Goal: Task Accomplishment & Management: Complete application form

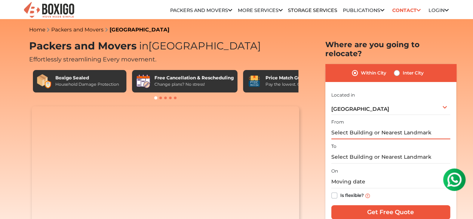
click at [368, 126] on input "text" at bounding box center [390, 132] width 119 height 13
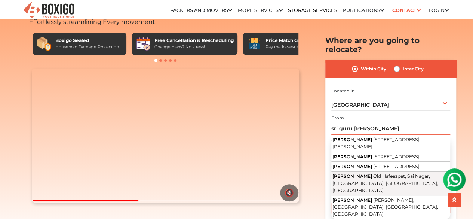
scroll to position [75, 0]
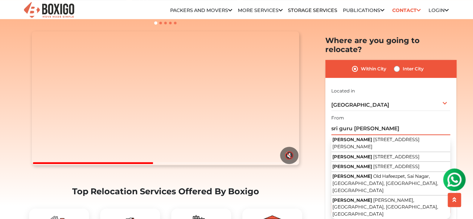
click at [407, 122] on input "sri guru nilayam karnigi" at bounding box center [390, 128] width 119 height 13
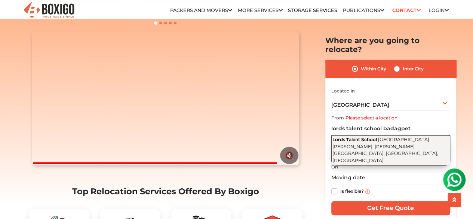
click at [365, 139] on span "[GEOGRAPHIC_DATA][PERSON_NAME], [PERSON_NAME][GEOGRAPHIC_DATA], [GEOGRAPHIC_DAT…" at bounding box center [385, 149] width 106 height 27
type input "[GEOGRAPHIC_DATA], [GEOGRAPHIC_DATA][PERSON_NAME], [PERSON_NAME][GEOGRAPHIC_DAT…"
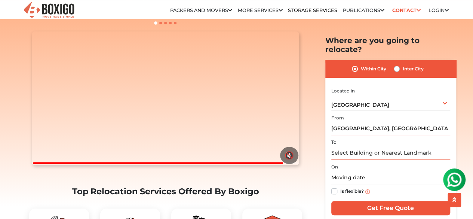
click at [367, 146] on input "text" at bounding box center [390, 152] width 119 height 13
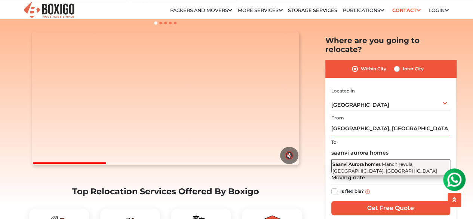
click at [372, 160] on button "Saanvi Aurora homes Manchirevula, Hyderabad, Telangana" at bounding box center [390, 167] width 119 height 16
type input "Saanvi Aurora homes, [GEOGRAPHIC_DATA], [GEOGRAPHIC_DATA], [GEOGRAPHIC_DATA]"
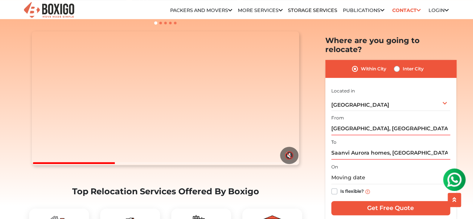
click at [370, 162] on div "On Is flexible?" at bounding box center [390, 180] width 119 height 37
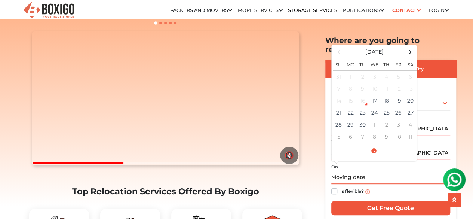
click at [368, 171] on input "text" at bounding box center [390, 177] width 119 height 13
click at [409, 47] on span at bounding box center [410, 52] width 10 height 10
click at [410, 70] on td "4" at bounding box center [410, 76] width 12 height 12
type input "10/04/2025 12:00 AM"
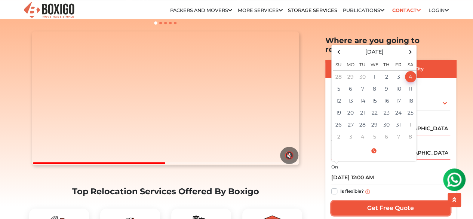
click at [362, 201] on input "Get Free Quote" at bounding box center [390, 208] width 119 height 14
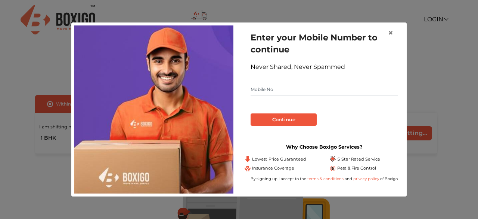
click at [61, 165] on div "× Enter your Mobile Number to continue Never Shared, Never Spammed Continue Why…" at bounding box center [239, 109] width 478 height 219
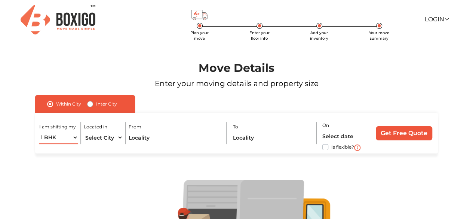
click at [66, 138] on select "1 BHK 2 BHK 3 BHK 3 + BHK FEW ITEMS" at bounding box center [58, 137] width 39 height 13
select select "2 BHK"
click at [39, 131] on select "1 BHK 2 BHK 3 BHK 3 + BHK FEW ITEMS" at bounding box center [58, 137] width 39 height 13
click at [112, 139] on select "Select City [GEOGRAPHIC_DATA] [GEOGRAPHIC_DATA] [GEOGRAPHIC_DATA] [GEOGRAPHIC_D…" at bounding box center [103, 137] width 39 height 13
select select "[GEOGRAPHIC_DATA]"
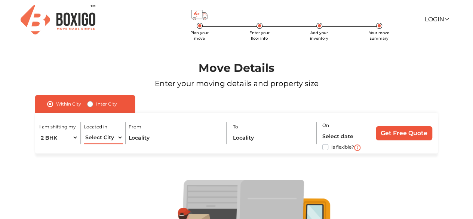
click at [84, 131] on select "Select City [GEOGRAPHIC_DATA] [GEOGRAPHIC_DATA] [GEOGRAPHIC_DATA] [GEOGRAPHIC_D…" at bounding box center [103, 137] width 39 height 13
click at [156, 146] on div "I am shifting my 1 BHK 2 BHK 3 BHK 3 + BHK FEW ITEMS Located in Select City [GE…" at bounding box center [236, 132] width 402 height 41
click at [156, 136] on input "text" at bounding box center [175, 137] width 92 height 13
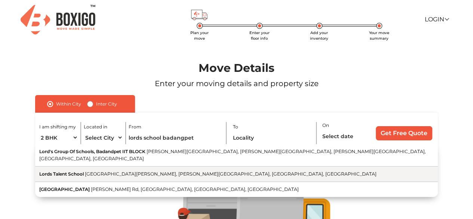
click at [135, 171] on span "[GEOGRAPHIC_DATA][PERSON_NAME], [PERSON_NAME][GEOGRAPHIC_DATA], [GEOGRAPHIC_DAT…" at bounding box center [230, 174] width 291 height 6
type input "[GEOGRAPHIC_DATA], [GEOGRAPHIC_DATA][PERSON_NAME], [PERSON_NAME][GEOGRAPHIC_DAT…"
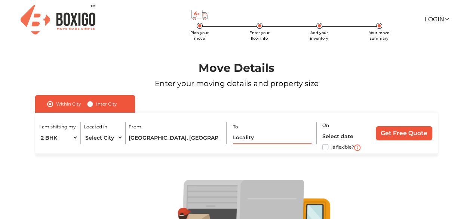
click at [249, 141] on input "text" at bounding box center [272, 137] width 79 height 13
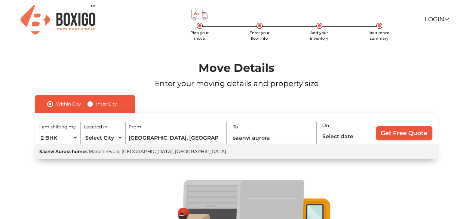
click at [229, 149] on button "Saanvi Aurora homes [GEOGRAPHIC_DATA], [GEOGRAPHIC_DATA], [GEOGRAPHIC_DATA]" at bounding box center [236, 151] width 402 height 15
type input "Saanvi Aurora homes, [GEOGRAPHIC_DATA], [GEOGRAPHIC_DATA], [GEOGRAPHIC_DATA]"
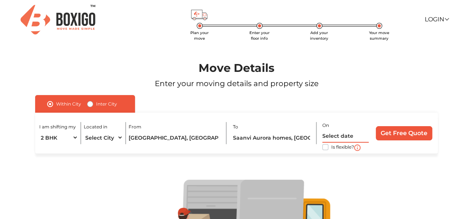
click at [346, 134] on input "text" at bounding box center [345, 135] width 46 height 13
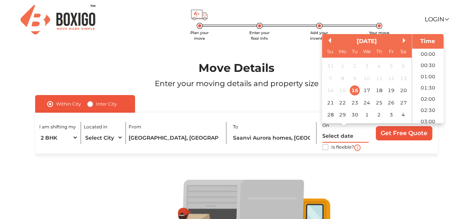
scroll to position [349, 0]
click at [402, 42] on div "[DATE]" at bounding box center [367, 41] width 90 height 9
click at [403, 42] on button "Next Month" at bounding box center [404, 40] width 5 height 5
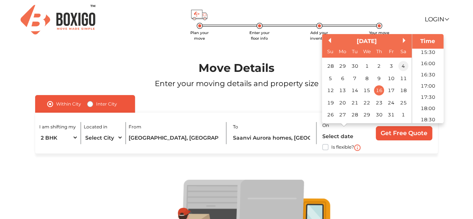
click at [403, 68] on div "4" at bounding box center [403, 66] width 10 height 10
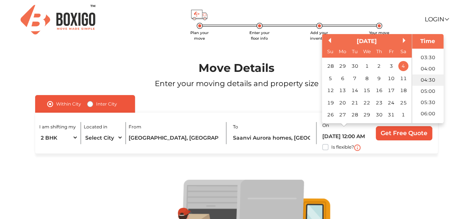
scroll to position [112, 0]
click at [428, 97] on li "07:00" at bounding box center [428, 98] width 32 height 11
type input "[DATE] 7:00 AM"
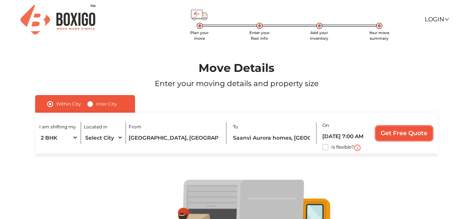
click at [401, 133] on input "Get Free Quote" at bounding box center [404, 133] width 56 height 14
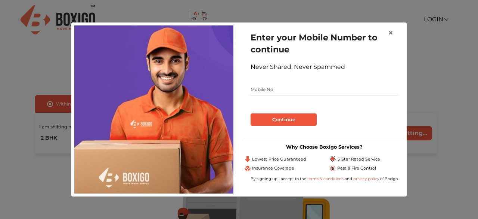
click at [334, 84] on input "text" at bounding box center [324, 89] width 147 height 12
type input "8977660738"
click at [301, 120] on button "Continue" at bounding box center [284, 119] width 66 height 13
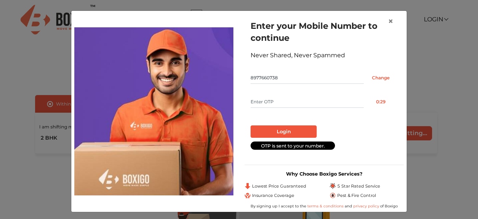
click at [275, 101] on input "text" at bounding box center [307, 102] width 113 height 12
type input "8040"
click at [287, 128] on button "Login" at bounding box center [284, 131] width 66 height 13
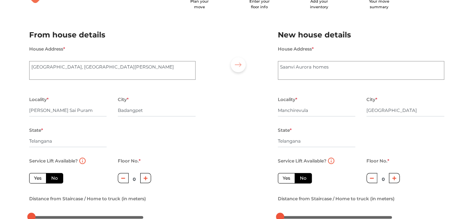
scroll to position [75, 0]
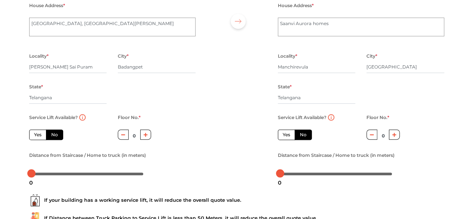
click at [147, 136] on icon "button" at bounding box center [146, 134] width 4 height 4
type input "1"
click at [394, 138] on button "button" at bounding box center [394, 134] width 11 height 10
type input "2"
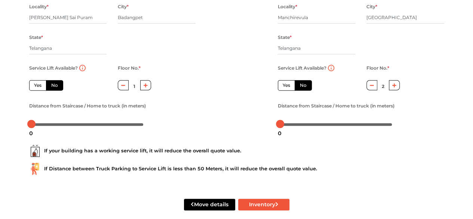
scroll to position [135, 0]
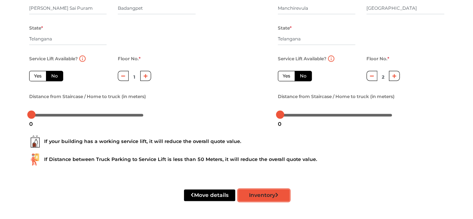
click at [249, 192] on button "Inventory" at bounding box center [263, 195] width 51 height 12
radio input "true"
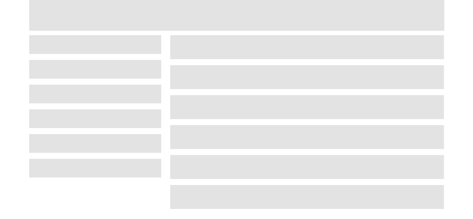
scroll to position [36, 0]
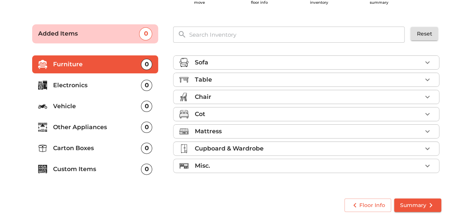
click at [246, 59] on div "Sofa" at bounding box center [307, 62] width 227 height 9
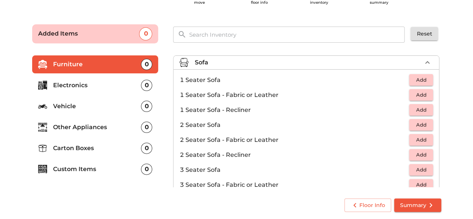
click at [246, 59] on div "Sofa" at bounding box center [307, 62] width 227 height 9
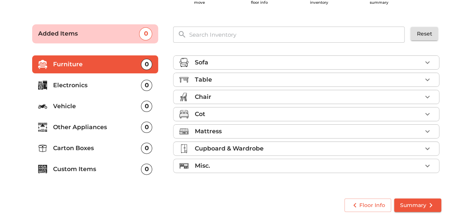
click at [234, 77] on div "Table" at bounding box center [307, 79] width 227 height 9
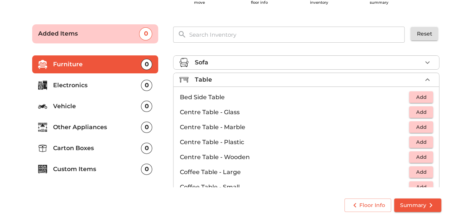
click at [234, 77] on div "Table" at bounding box center [307, 79] width 227 height 9
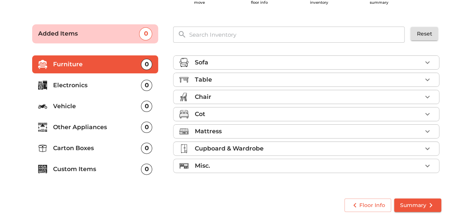
click at [232, 98] on div "Chair" at bounding box center [307, 96] width 227 height 9
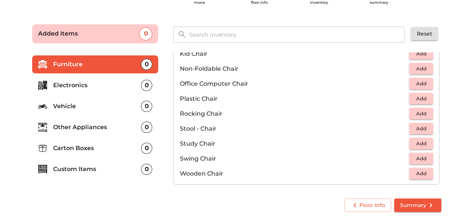
scroll to position [224, 0]
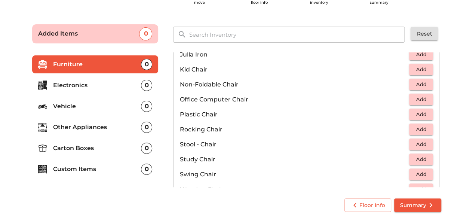
click at [416, 115] on span "Add" at bounding box center [421, 114] width 16 height 9
click at [423, 112] on icon "button" at bounding box center [427, 114] width 9 height 9
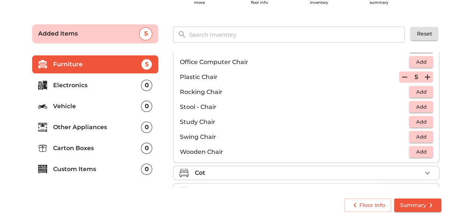
scroll to position [299, 0]
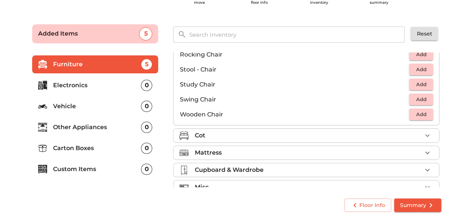
click at [253, 133] on div "Cot" at bounding box center [307, 135] width 227 height 9
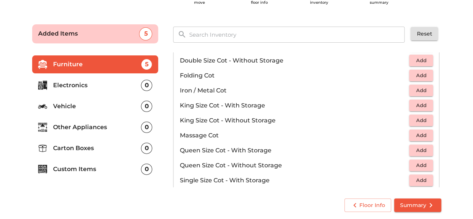
scroll to position [198, 0]
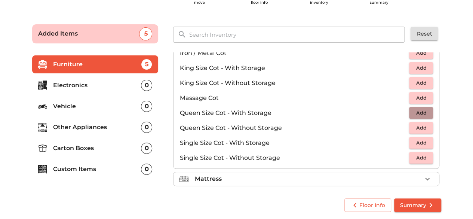
click at [413, 110] on span "Add" at bounding box center [421, 112] width 16 height 9
click at [414, 125] on span "Add" at bounding box center [421, 127] width 16 height 9
click at [238, 176] on div "Mattress" at bounding box center [307, 178] width 227 height 9
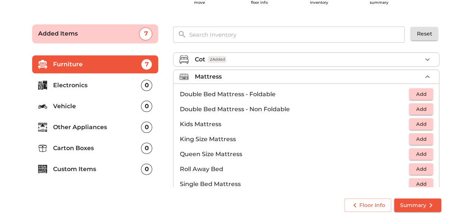
scroll to position [71, 0]
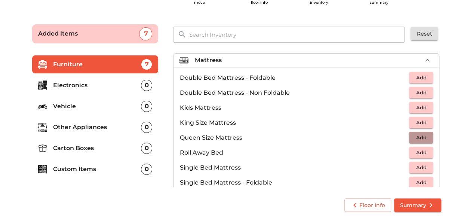
click at [413, 133] on span "Add" at bounding box center [421, 137] width 16 height 9
click at [423, 135] on icon "button" at bounding box center [427, 137] width 9 height 9
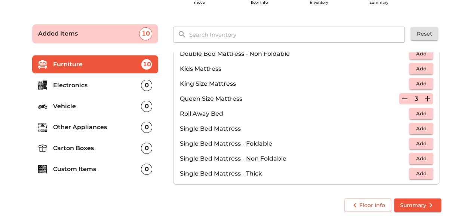
scroll to position [146, 0]
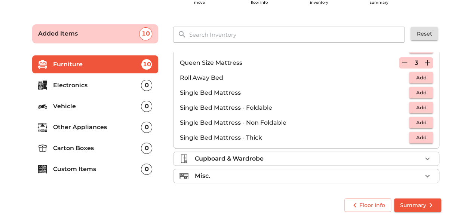
click at [303, 155] on div "Cupboard & Wardrobe" at bounding box center [307, 158] width 227 height 9
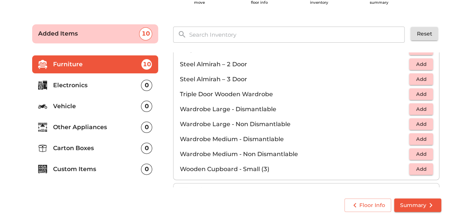
scroll to position [250, 0]
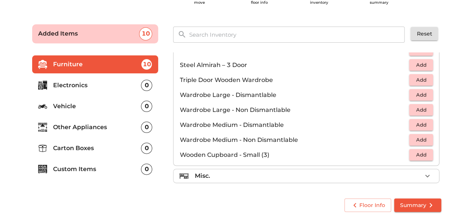
click at [268, 171] on div "Misc." at bounding box center [307, 175] width 227 height 9
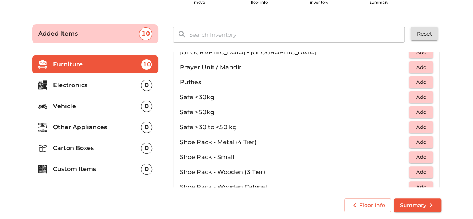
scroll to position [363, 0]
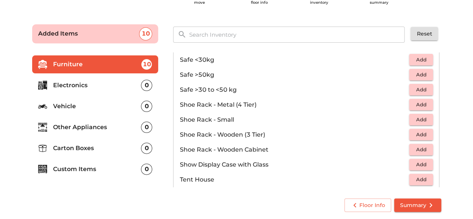
click at [415, 148] on span "Add" at bounding box center [421, 149] width 16 height 9
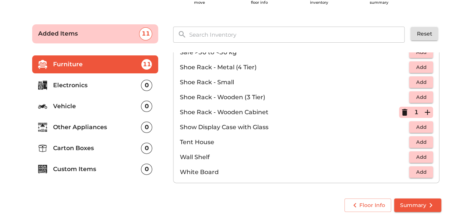
click at [82, 81] on p "Electronics" at bounding box center [97, 85] width 88 height 9
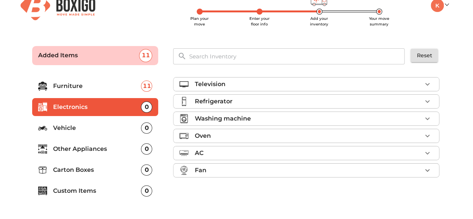
scroll to position [0, 0]
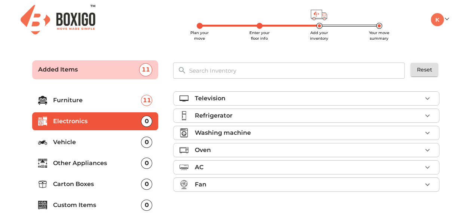
click at [229, 99] on div "Television" at bounding box center [307, 98] width 227 height 9
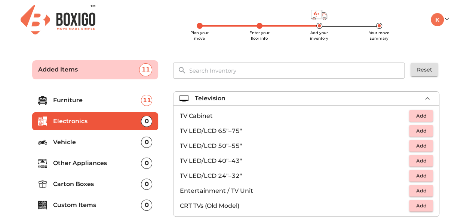
click at [413, 133] on span "Add" at bounding box center [421, 130] width 16 height 9
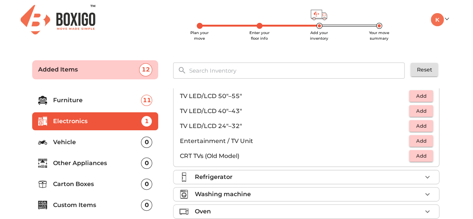
scroll to position [75, 0]
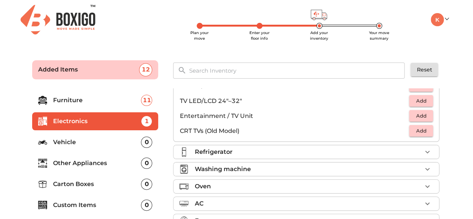
click at [292, 155] on div "Refrigerator" at bounding box center [307, 151] width 227 height 9
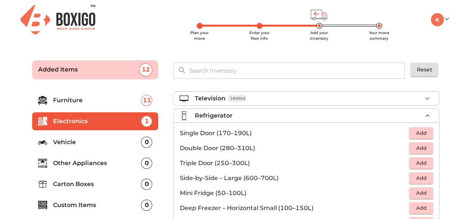
scroll to position [37, 0]
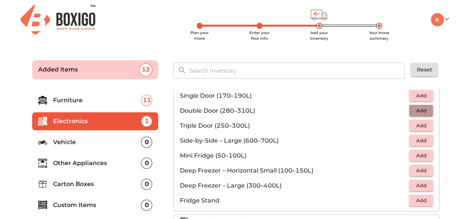
click at [419, 111] on span "Add" at bounding box center [421, 110] width 16 height 9
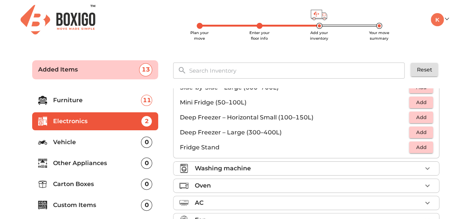
scroll to position [99, 0]
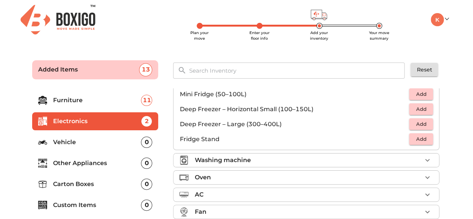
click at [275, 158] on div "Washing machine" at bounding box center [307, 159] width 227 height 9
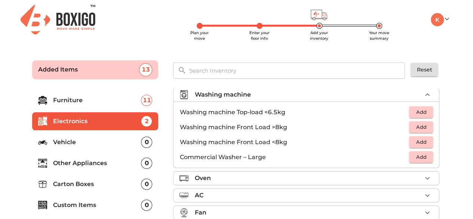
scroll to position [34, 0]
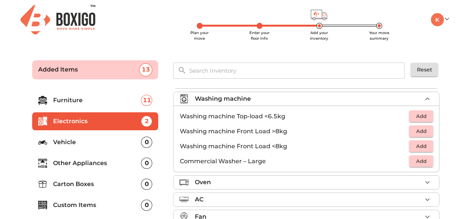
click at [418, 118] on span "Add" at bounding box center [421, 116] width 16 height 9
click at [283, 181] on div "Oven" at bounding box center [307, 182] width 227 height 9
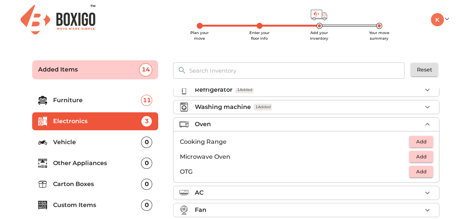
scroll to position [24, 0]
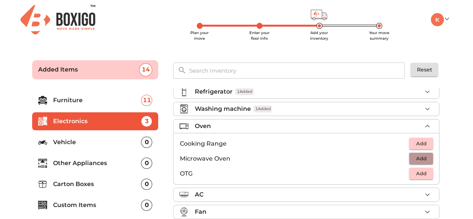
click at [413, 155] on span "Add" at bounding box center [421, 158] width 16 height 9
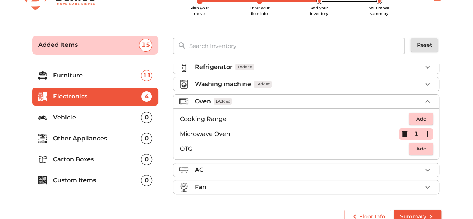
scroll to position [36, 0]
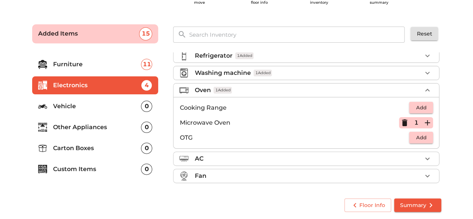
click at [228, 173] on div "Fan" at bounding box center [307, 175] width 227 height 9
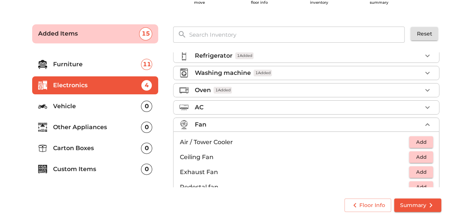
click at [86, 127] on p "Other Appliances" at bounding box center [97, 127] width 88 height 9
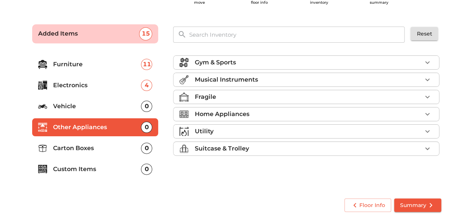
scroll to position [0, 0]
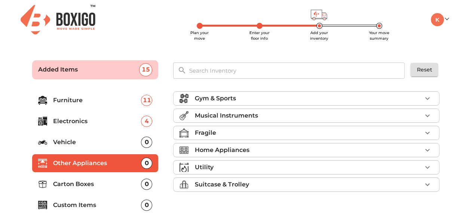
click at [212, 146] on p "Home Appliances" at bounding box center [221, 149] width 55 height 9
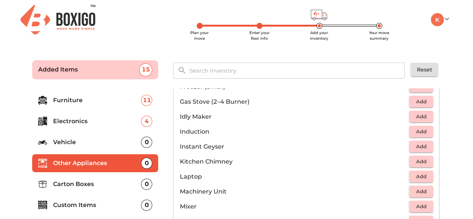
scroll to position [336, 0]
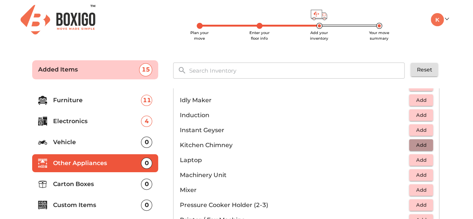
click at [409, 144] on button "Add" at bounding box center [421, 145] width 24 height 12
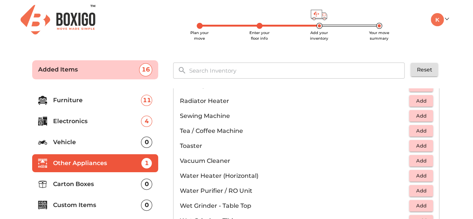
scroll to position [486, 0]
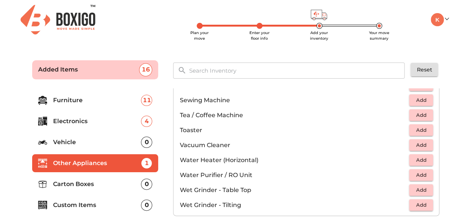
click at [409, 145] on button "Add" at bounding box center [421, 145] width 24 height 12
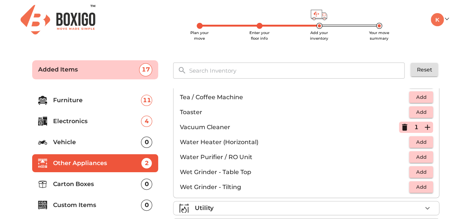
scroll to position [517, 0]
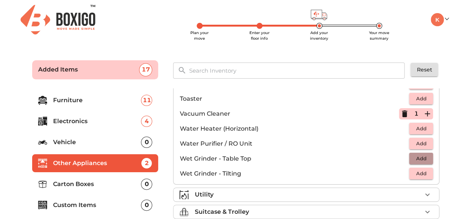
click at [413, 157] on span "Add" at bounding box center [421, 158] width 16 height 9
click at [223, 194] on div "Utility" at bounding box center [307, 194] width 227 height 9
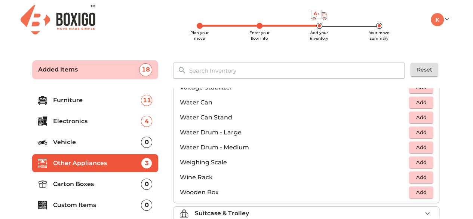
scroll to position [562, 0]
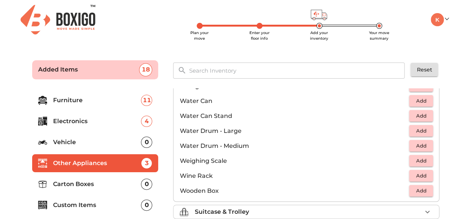
click at [241, 207] on p "Suitcase & Trolley" at bounding box center [221, 211] width 54 height 9
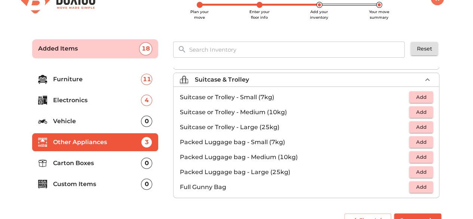
scroll to position [36, 0]
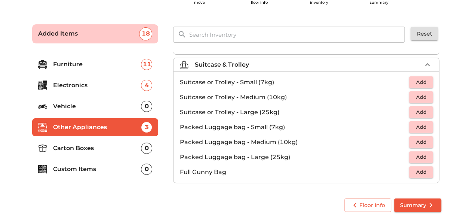
click at [76, 149] on p "Carton Boxes" at bounding box center [97, 148] width 88 height 9
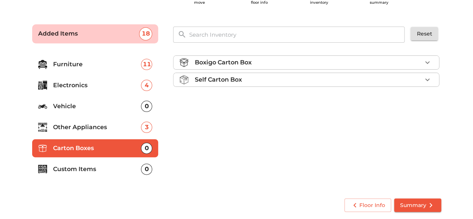
click at [207, 81] on p "Self Carton Box" at bounding box center [217, 79] width 47 height 9
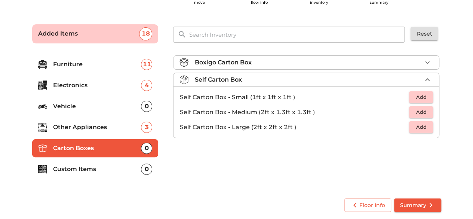
click at [227, 64] on p "Boxigo Carton Box" at bounding box center [222, 62] width 57 height 9
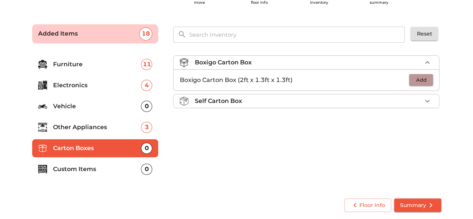
click at [422, 79] on span "Add" at bounding box center [421, 79] width 16 height 9
click at [431, 78] on icon "button" at bounding box center [427, 79] width 9 height 9
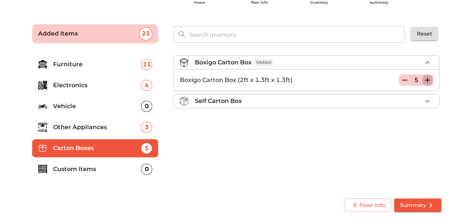
click at [431, 78] on icon "button" at bounding box center [427, 79] width 9 height 9
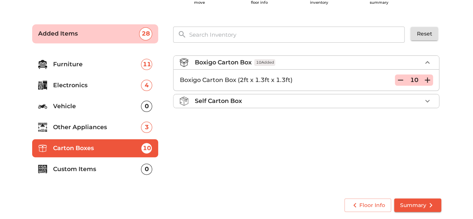
click at [66, 172] on p "Custom Items" at bounding box center [97, 168] width 88 height 9
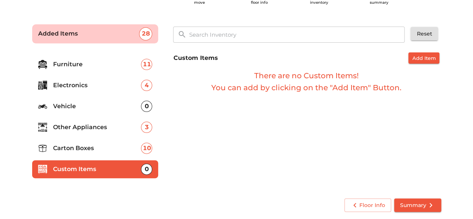
click at [414, 56] on span "Add Item" at bounding box center [424, 58] width 24 height 9
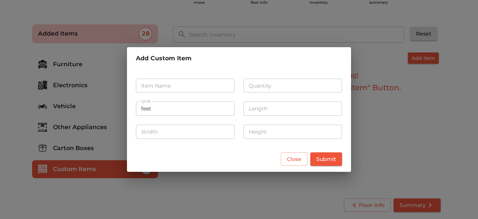
click at [181, 86] on input "text" at bounding box center [185, 85] width 99 height 14
type input "Kitchen utensils"
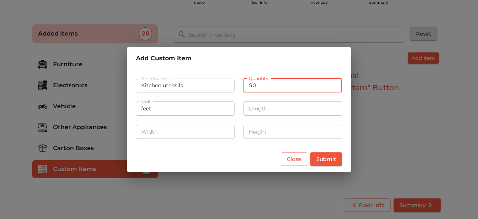
type input "50"
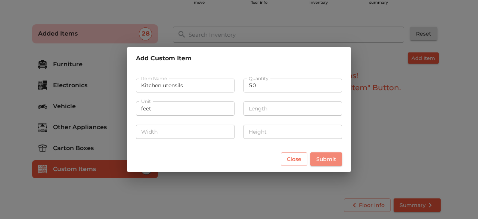
click at [317, 158] on span "Submit" at bounding box center [327, 158] width 20 height 9
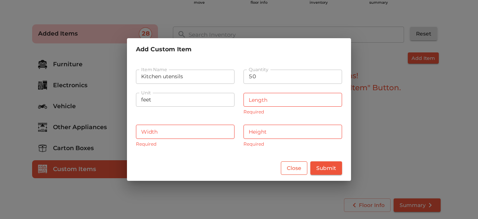
click at [299, 166] on span "Close" at bounding box center [294, 167] width 15 height 9
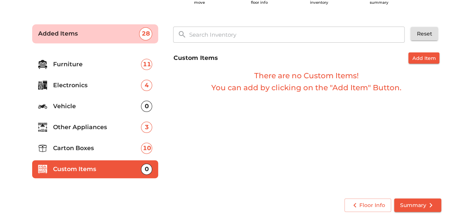
click at [411, 208] on span "Summary" at bounding box center [417, 204] width 35 height 9
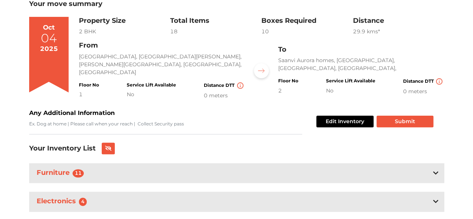
scroll to position [51, 0]
